Goal: Navigation & Orientation: Find specific page/section

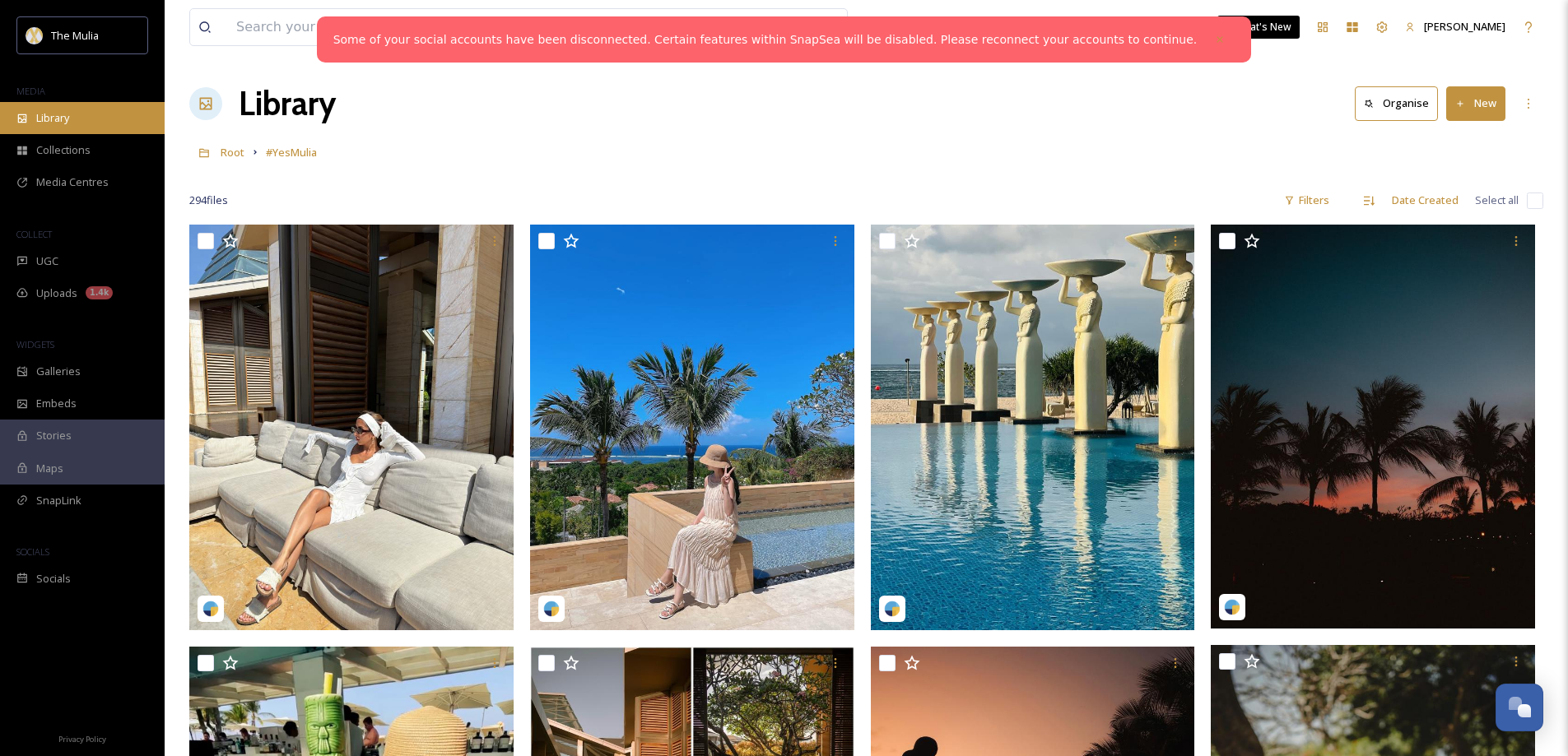
click at [76, 107] on div "Library" at bounding box center [82, 117] width 165 height 32
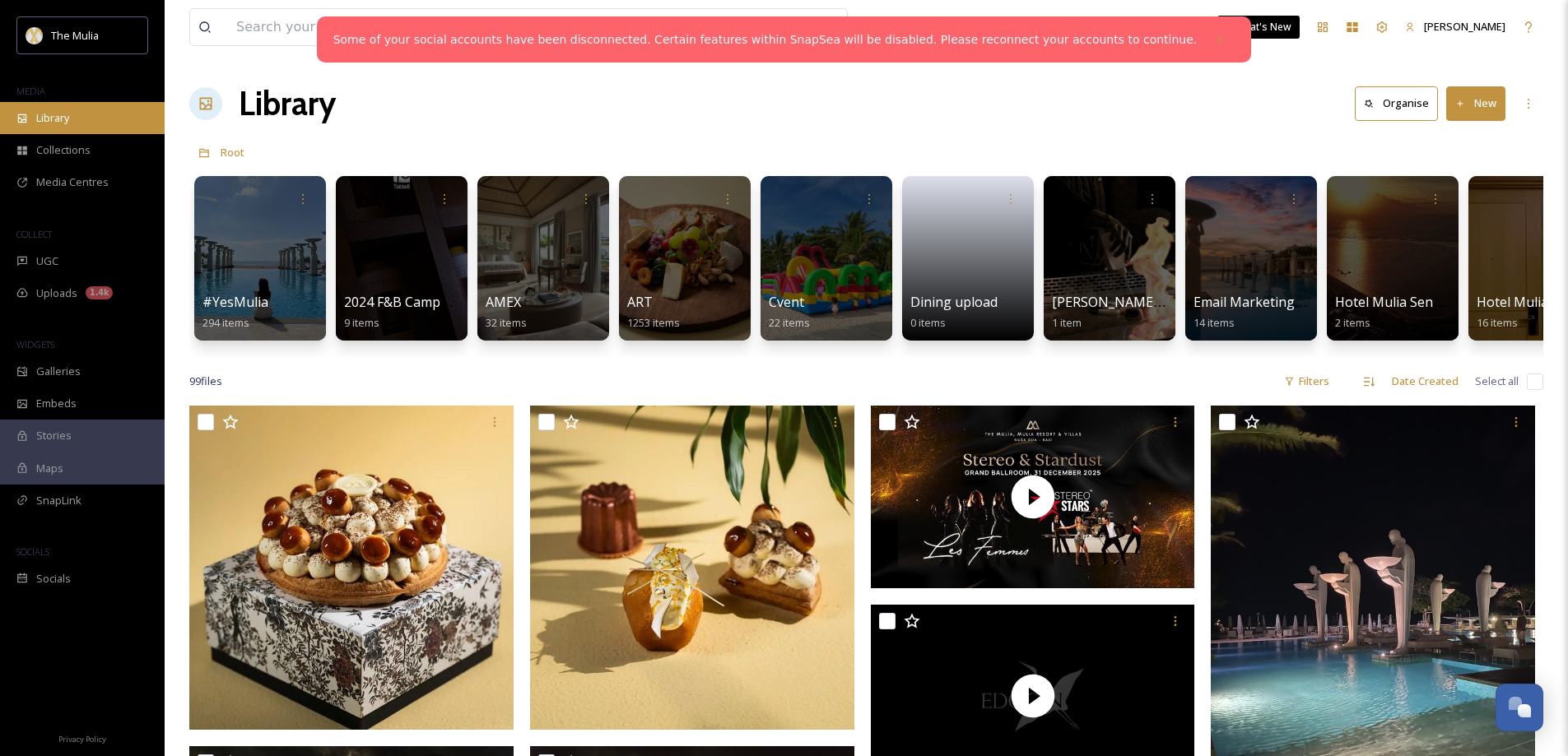
click at [80, 111] on div "Library" at bounding box center [82, 117] width 165 height 32
click at [101, 369] on div "Galleries" at bounding box center [82, 371] width 165 height 32
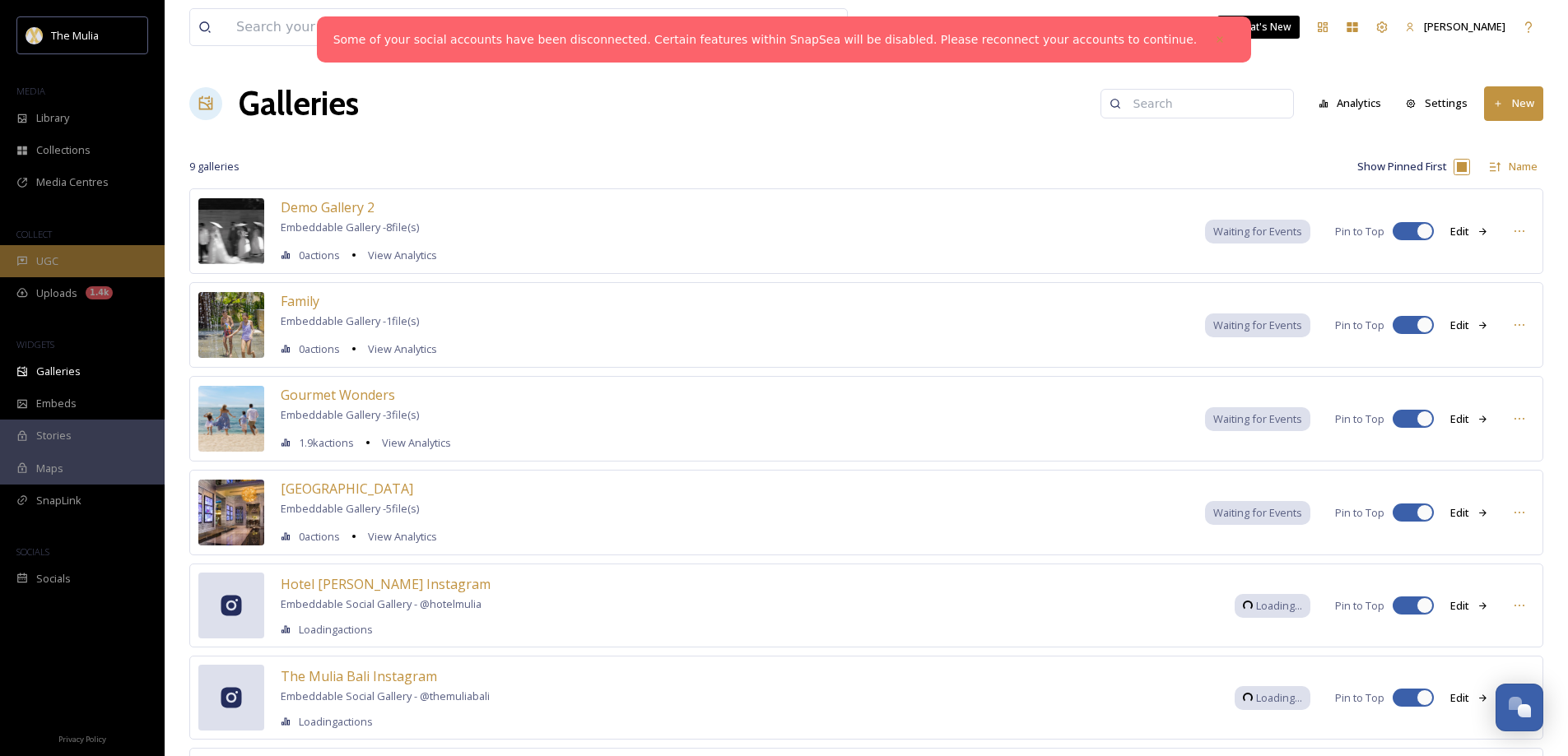
click at [78, 259] on div "UGC" at bounding box center [82, 261] width 165 height 32
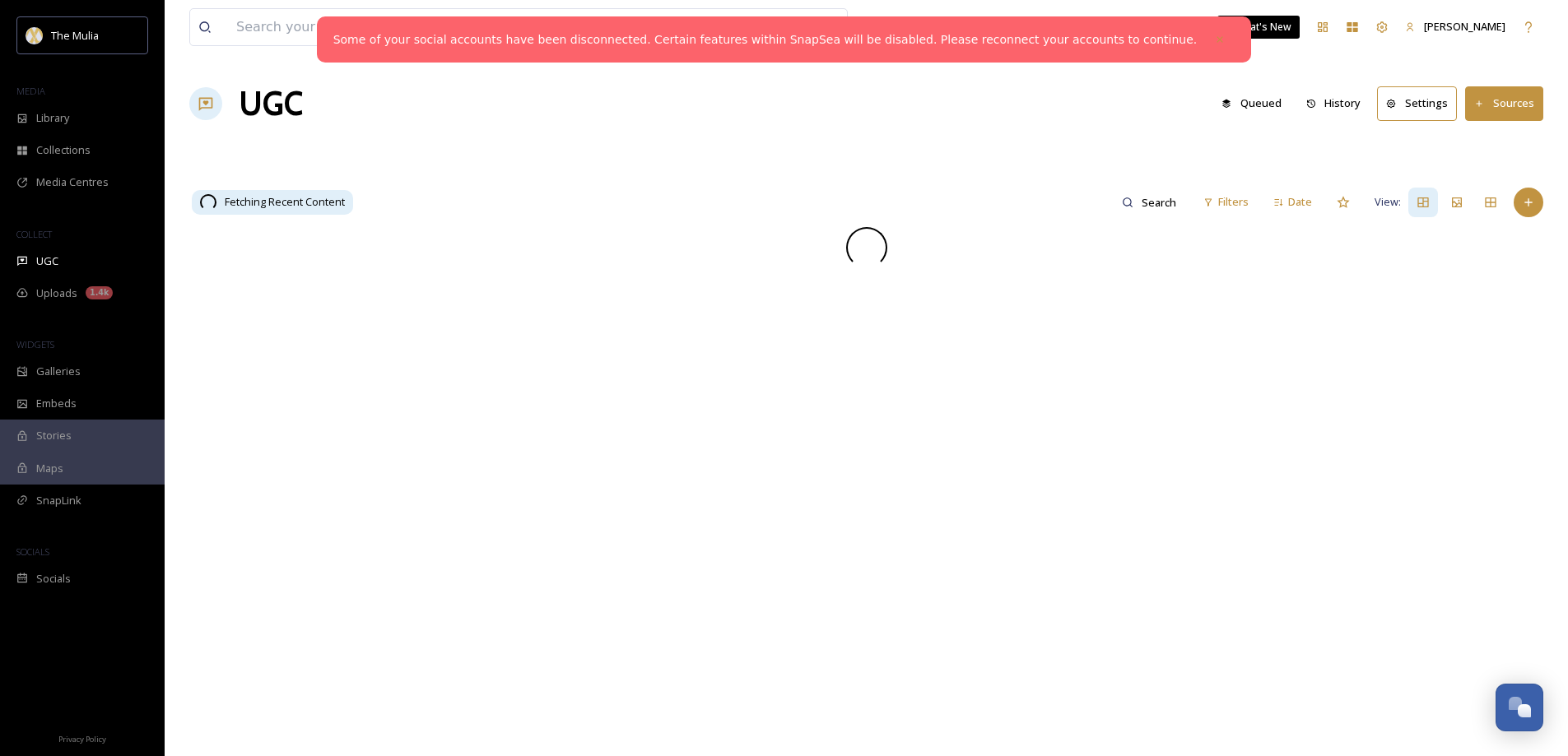
click at [1214, 42] on icon at bounding box center [1220, 39] width 12 height 12
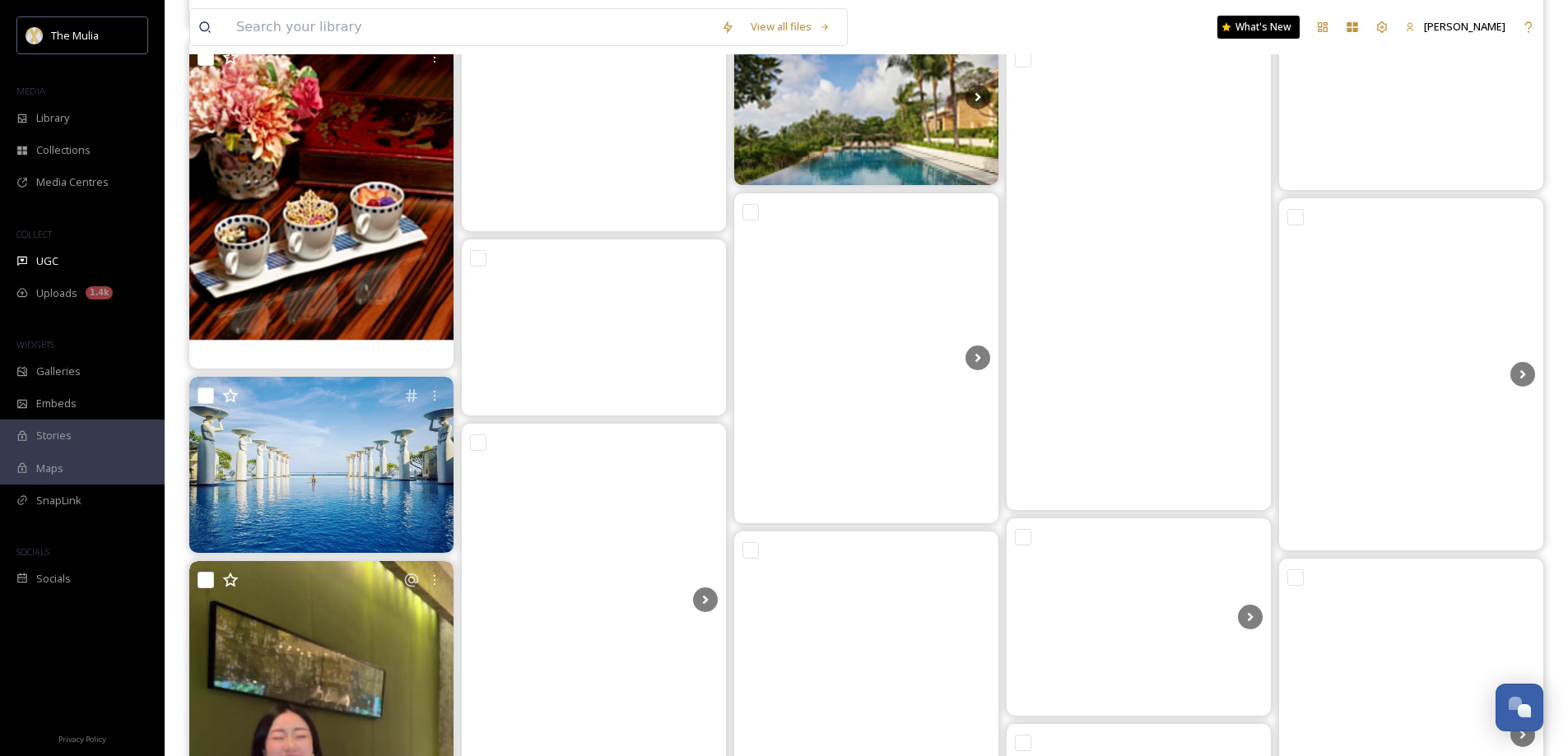
scroll to position [7653, 0]
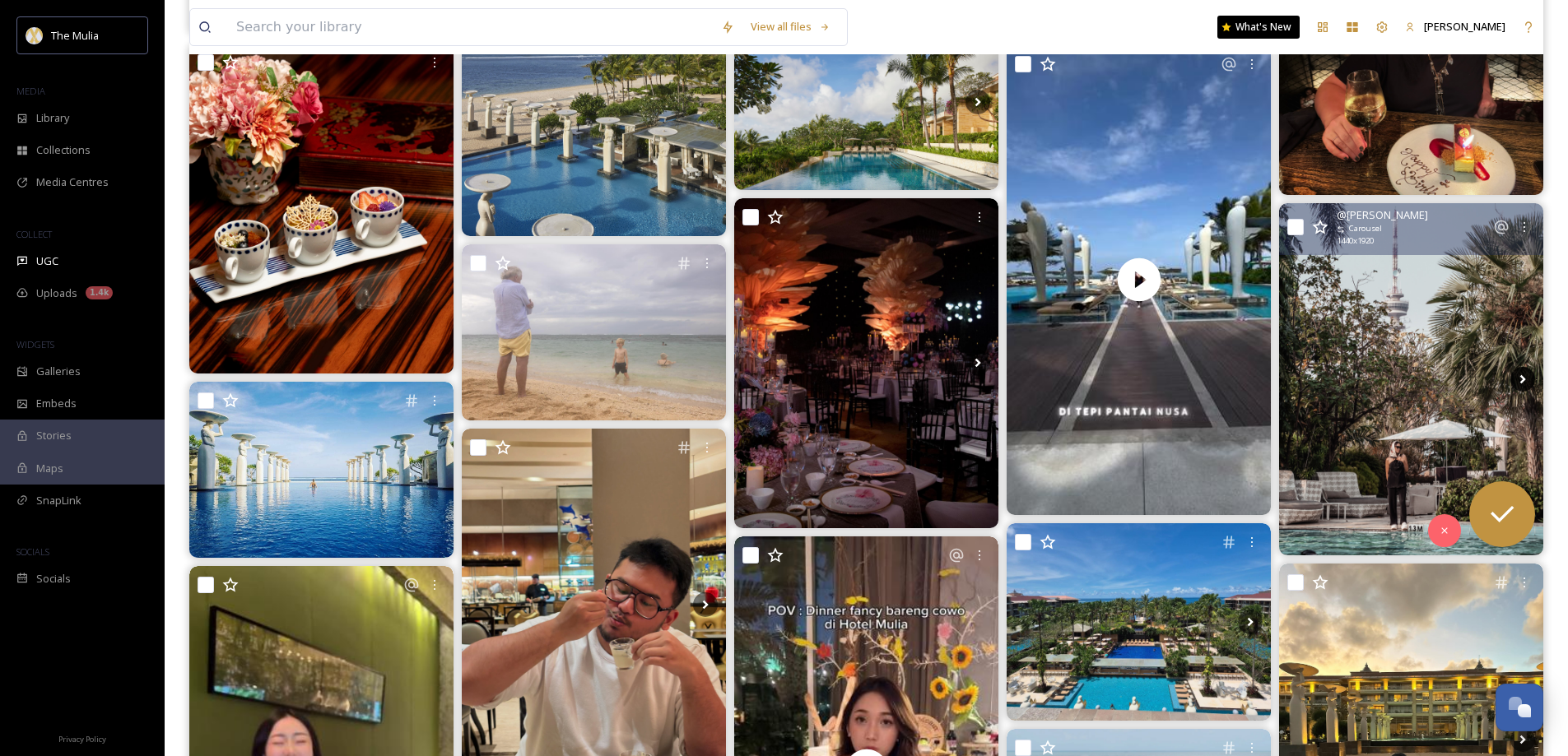
click at [1523, 382] on icon at bounding box center [1522, 379] width 25 height 25
click at [1530, 373] on icon at bounding box center [1522, 379] width 25 height 25
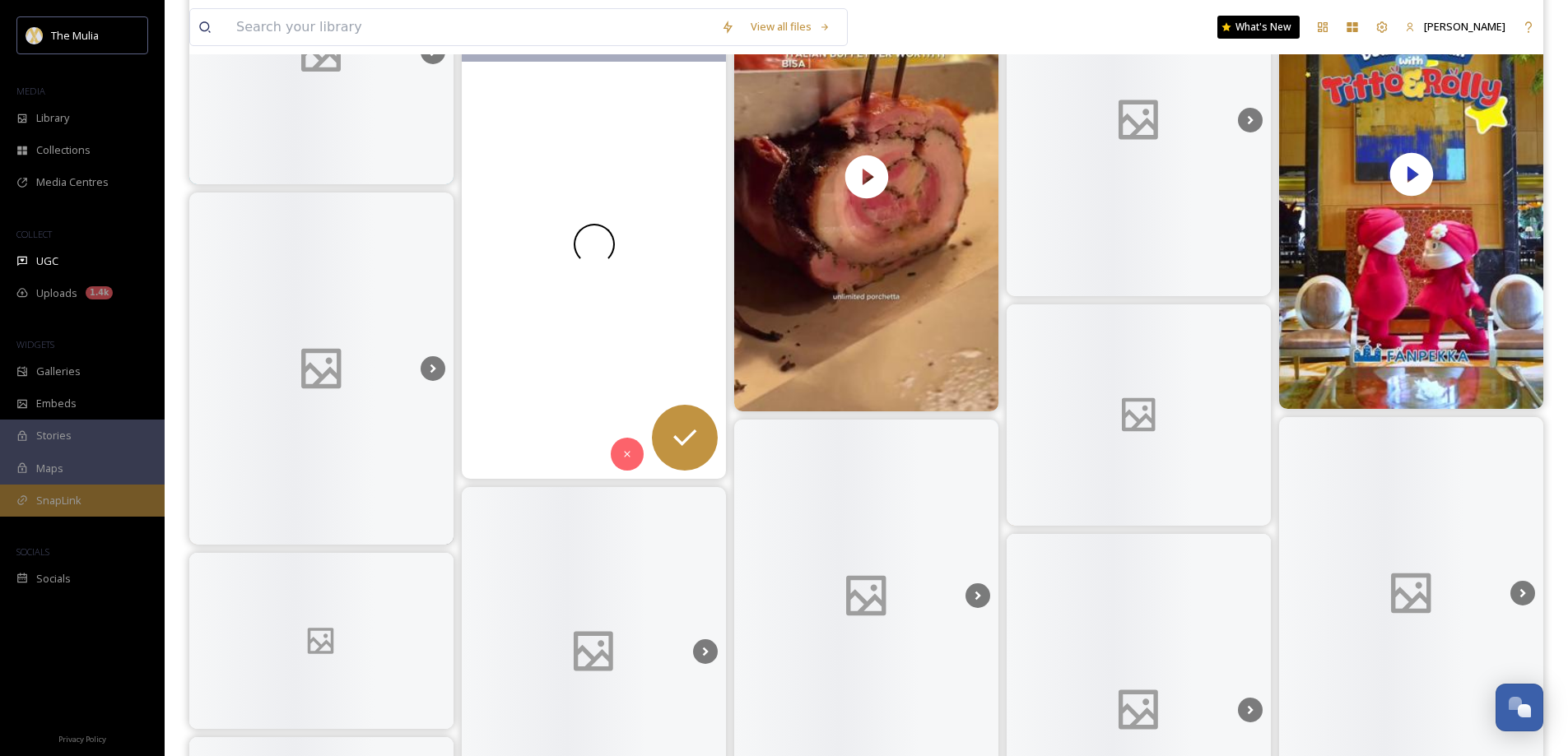
scroll to position [10286, 0]
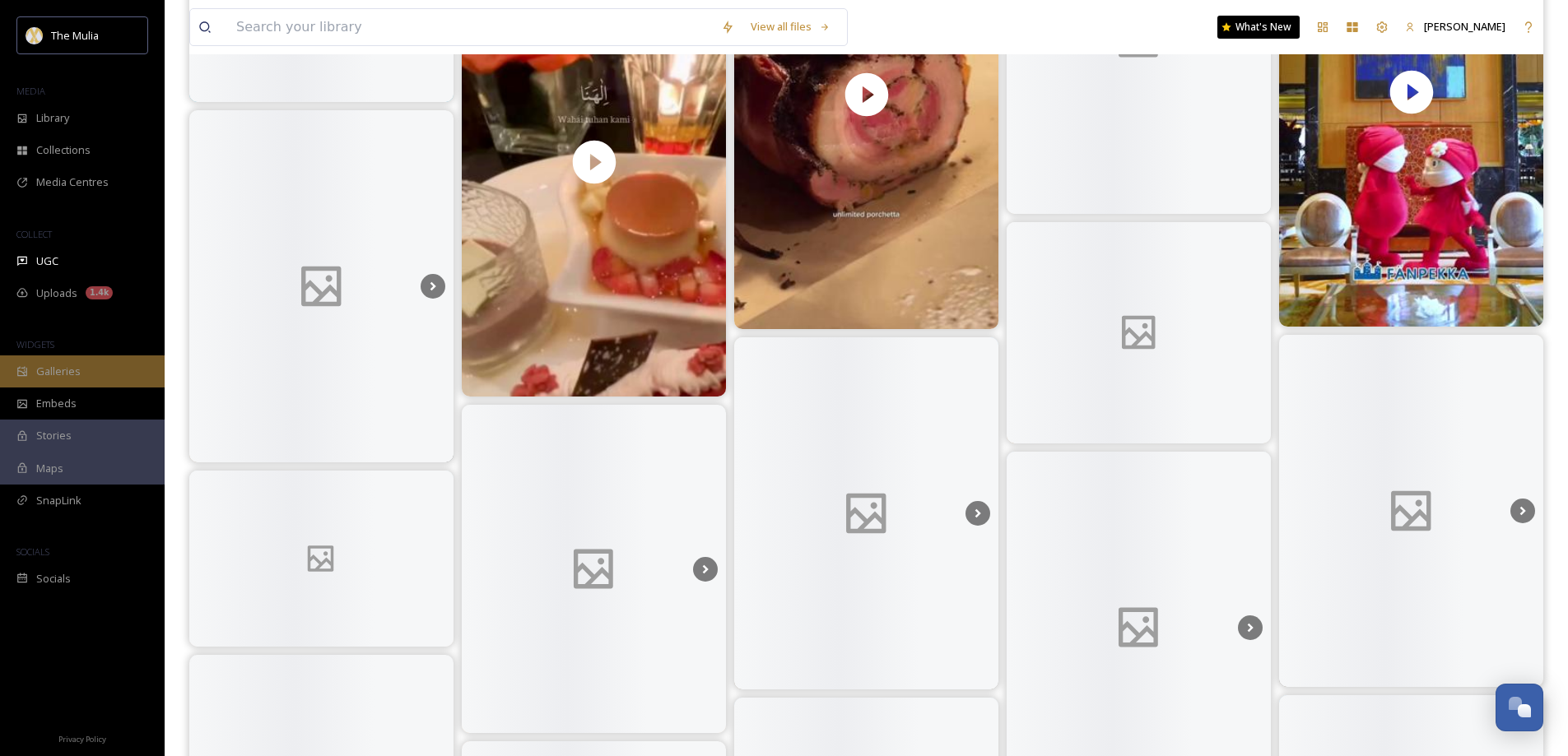
click at [94, 380] on div "Galleries" at bounding box center [82, 371] width 165 height 32
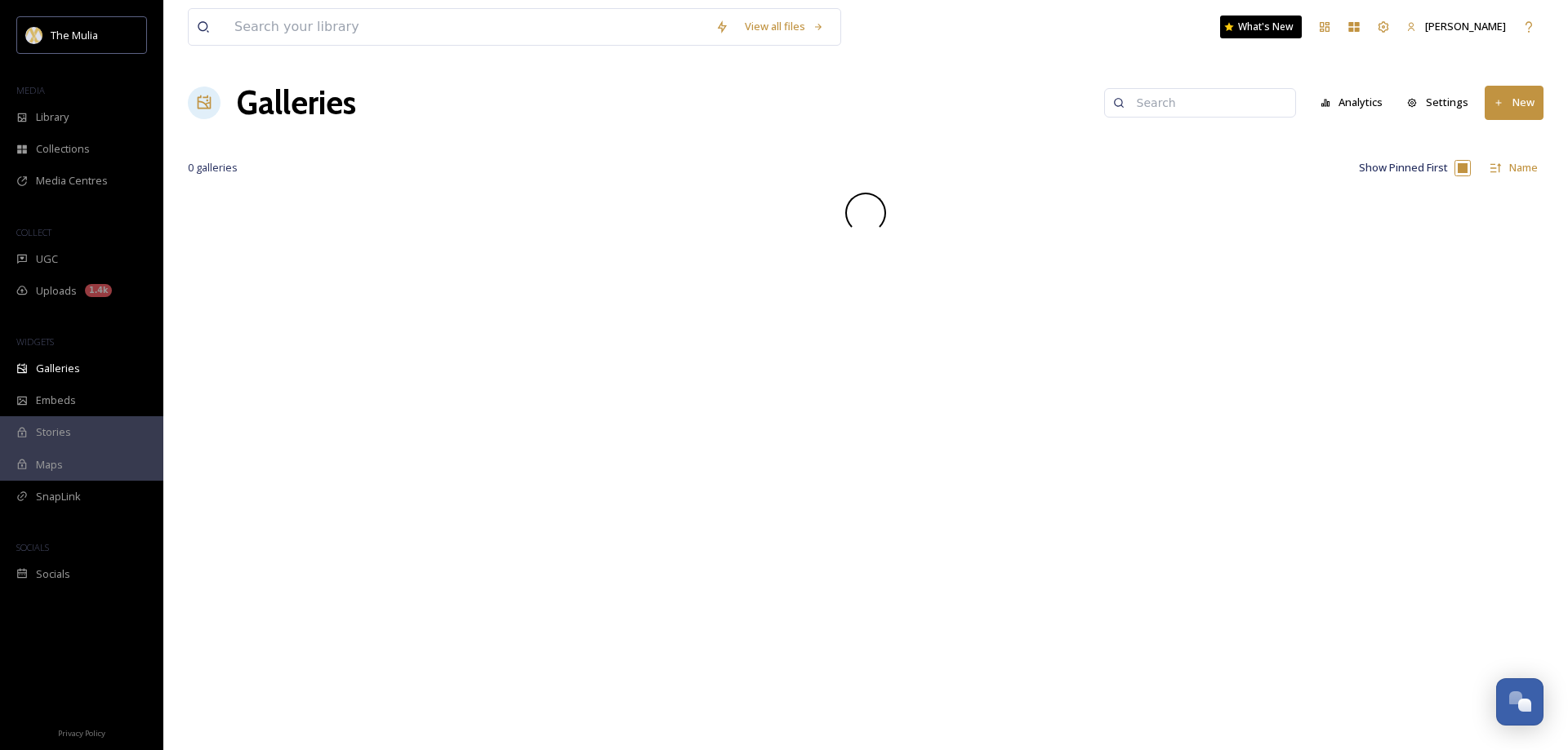
click at [72, 298] on span "Uploads" at bounding box center [56, 290] width 41 height 15
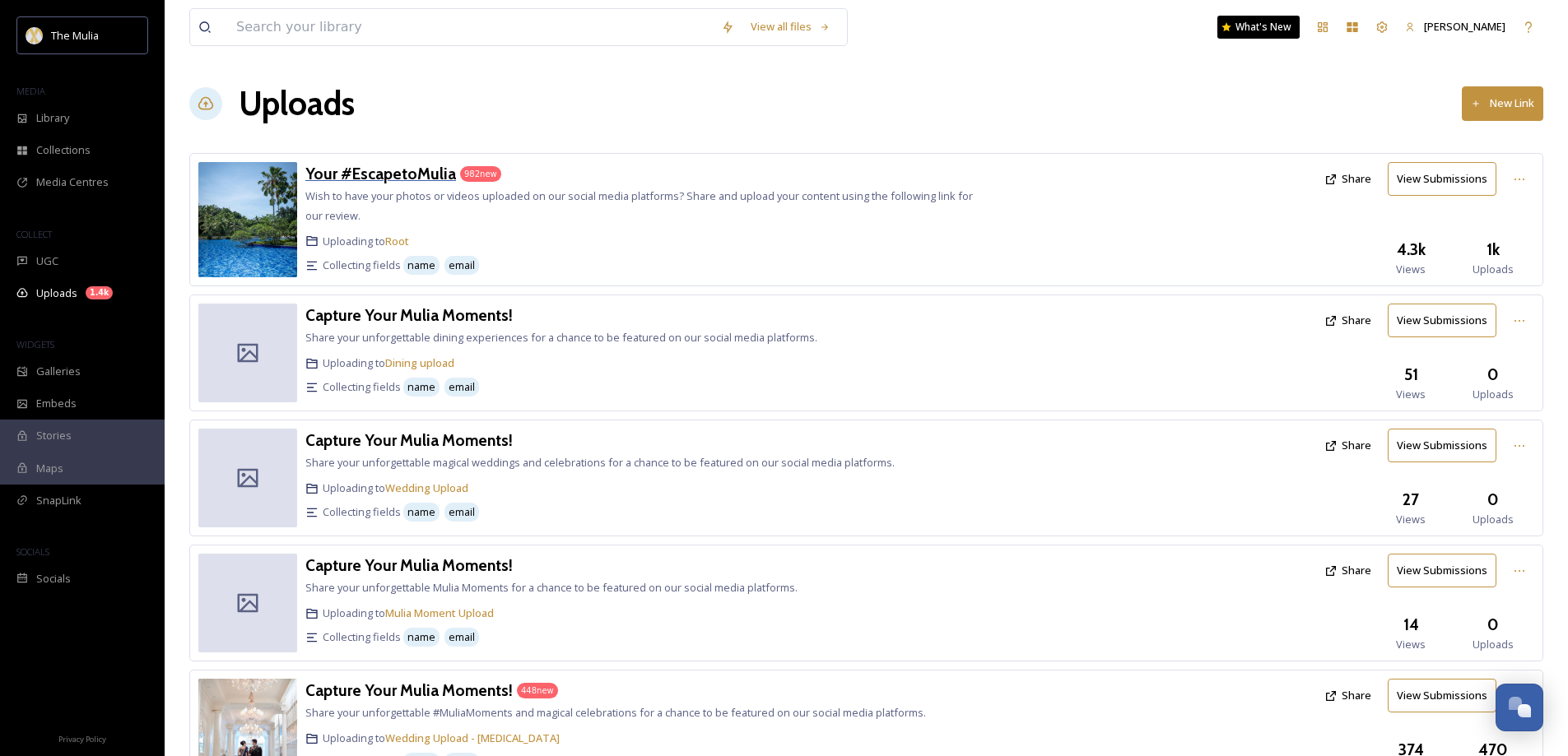
click at [369, 171] on h3 "Your #EscapetoMulia" at bounding box center [380, 174] width 150 height 20
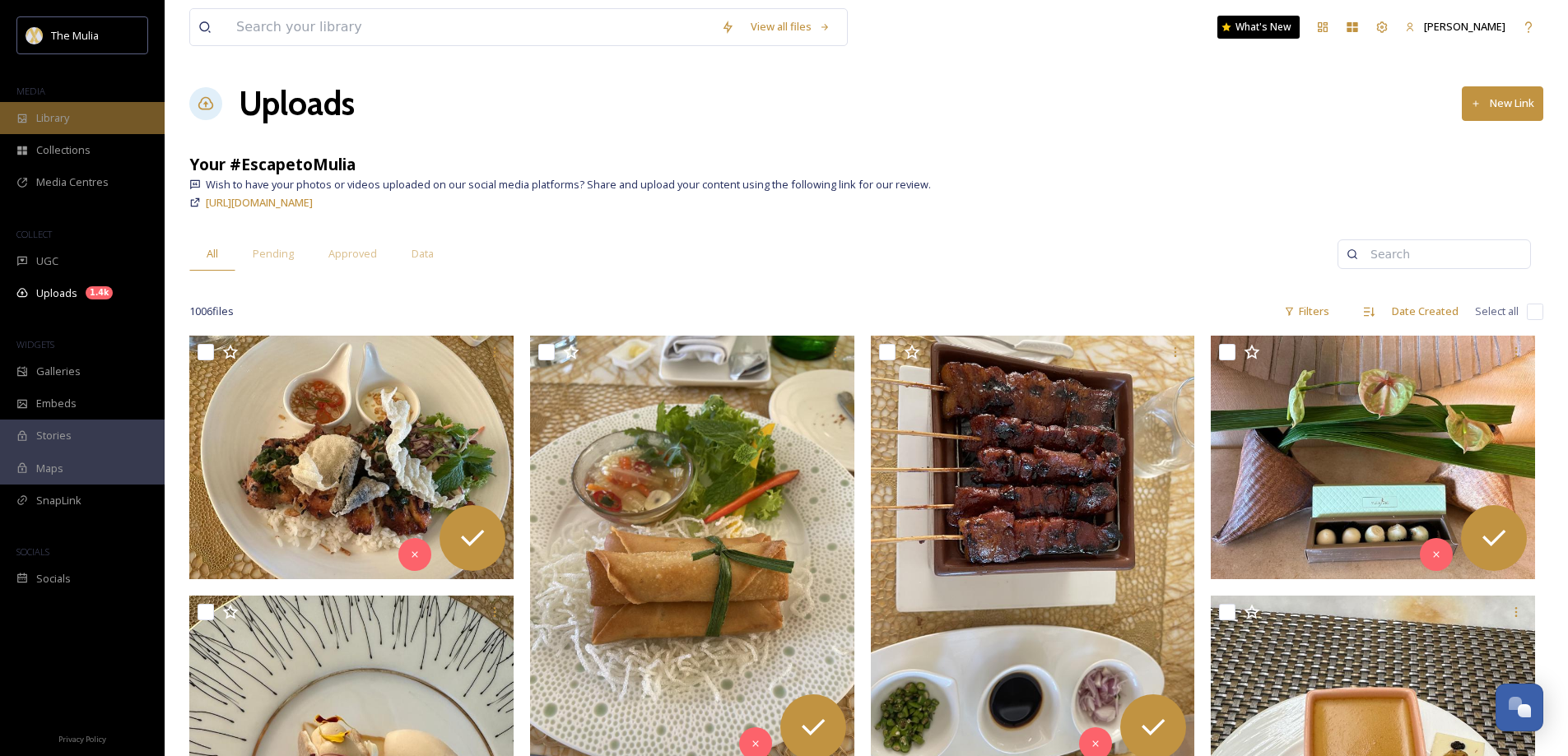
click at [29, 109] on div "Library" at bounding box center [82, 117] width 165 height 32
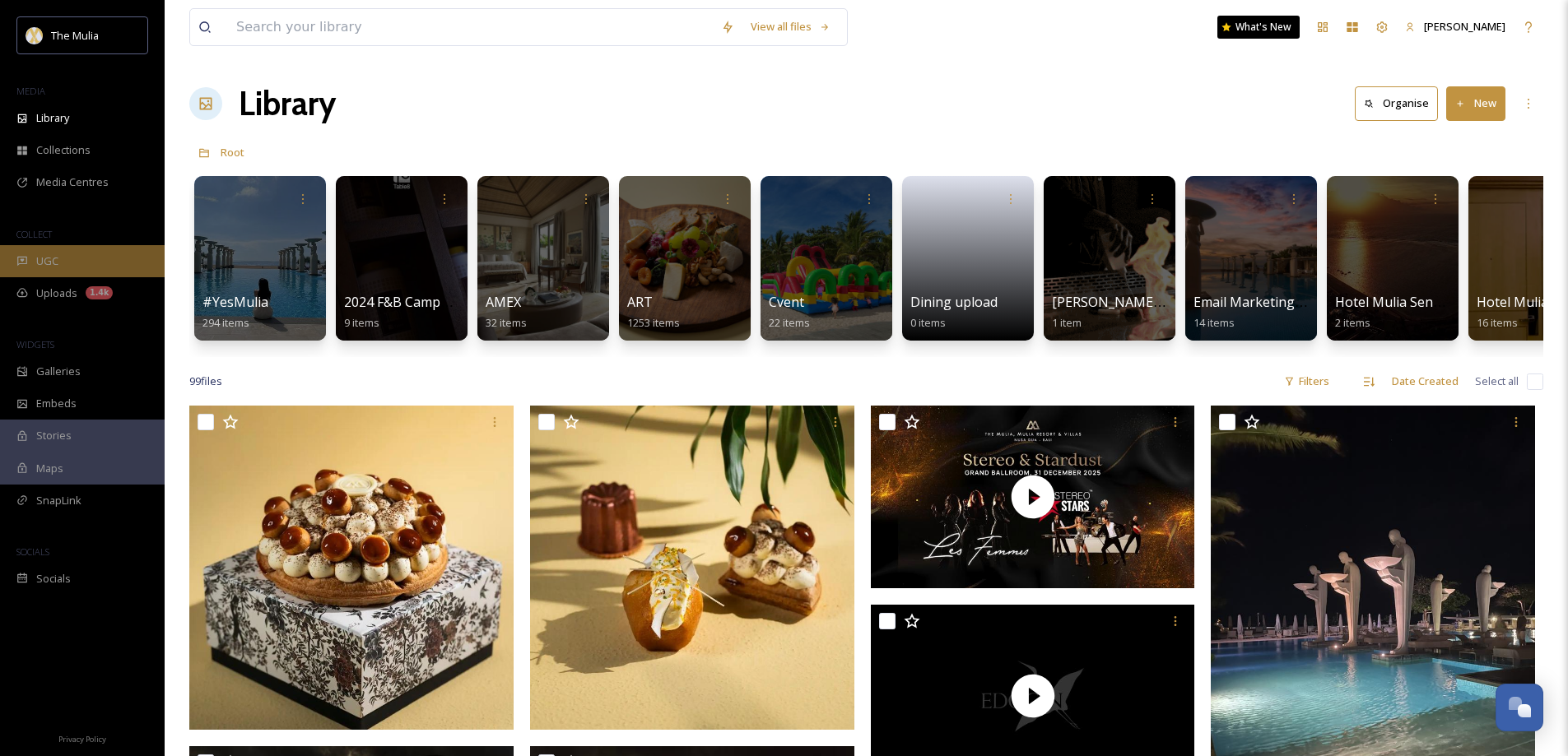
click at [73, 269] on div "UGC" at bounding box center [82, 261] width 165 height 32
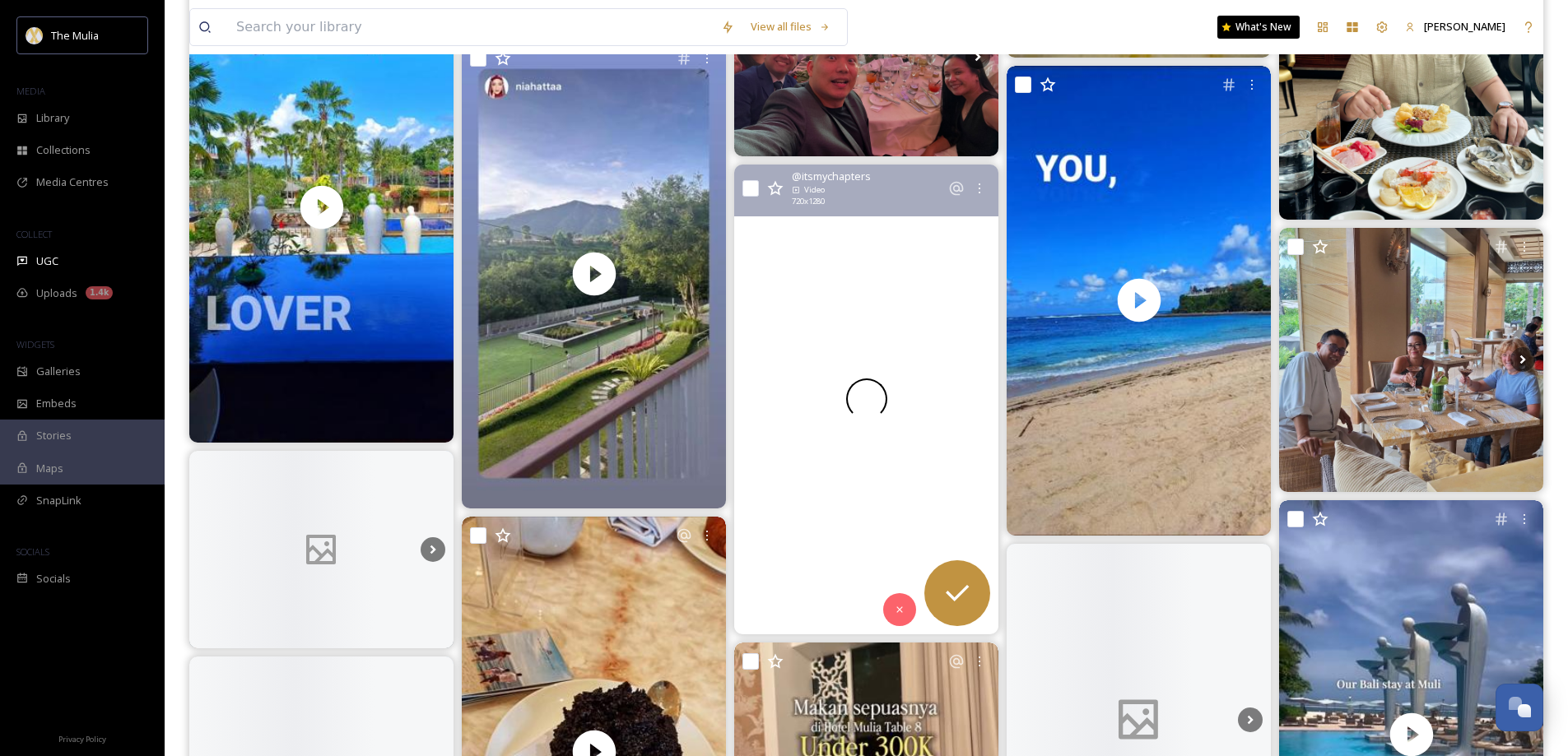
scroll to position [15393, 0]
